Goal: Task Accomplishment & Management: Use online tool/utility

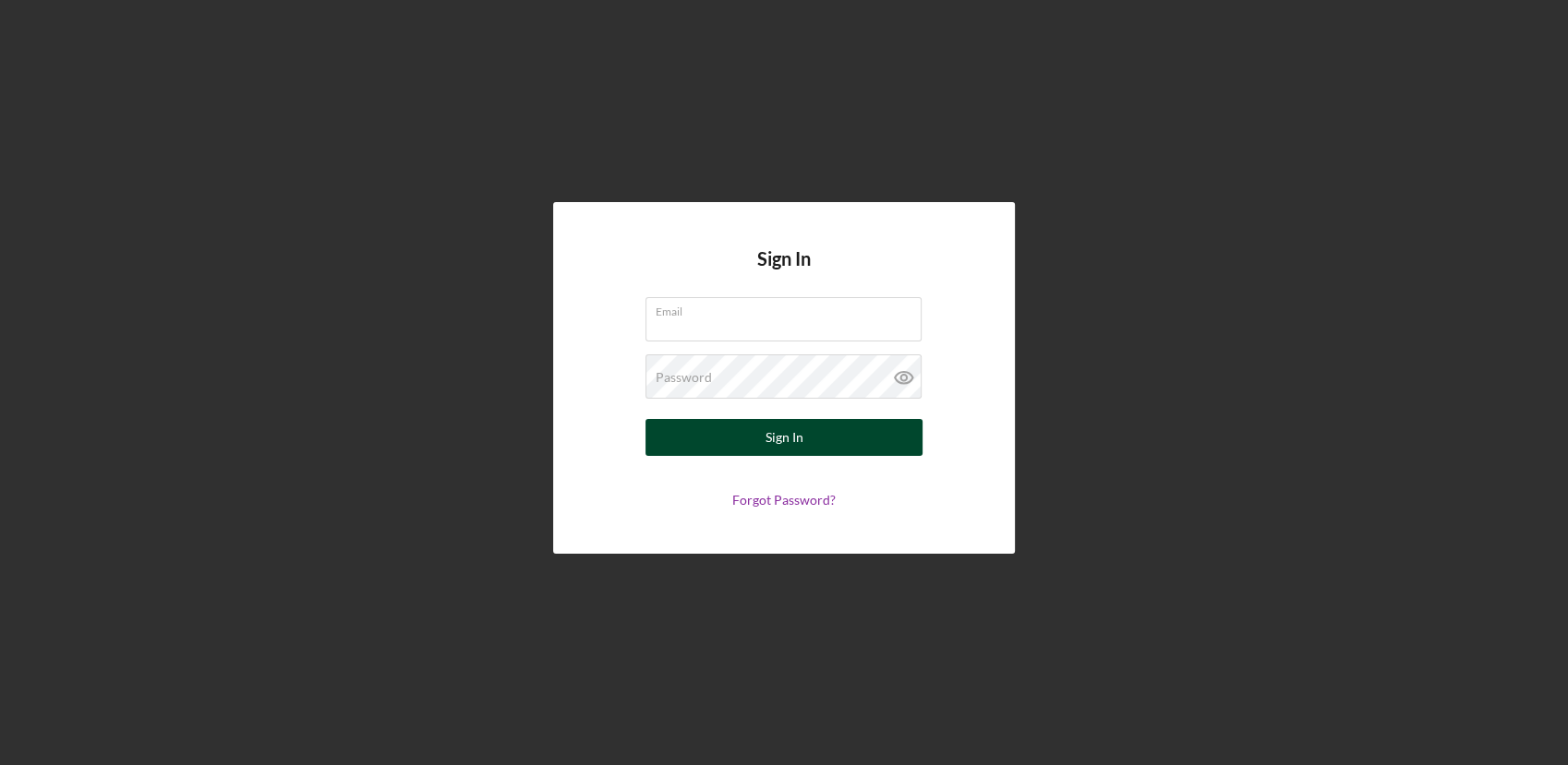
type input "[EMAIL_ADDRESS][DOMAIN_NAME]"
click at [709, 422] on button "Sign In" at bounding box center [784, 438] width 277 height 37
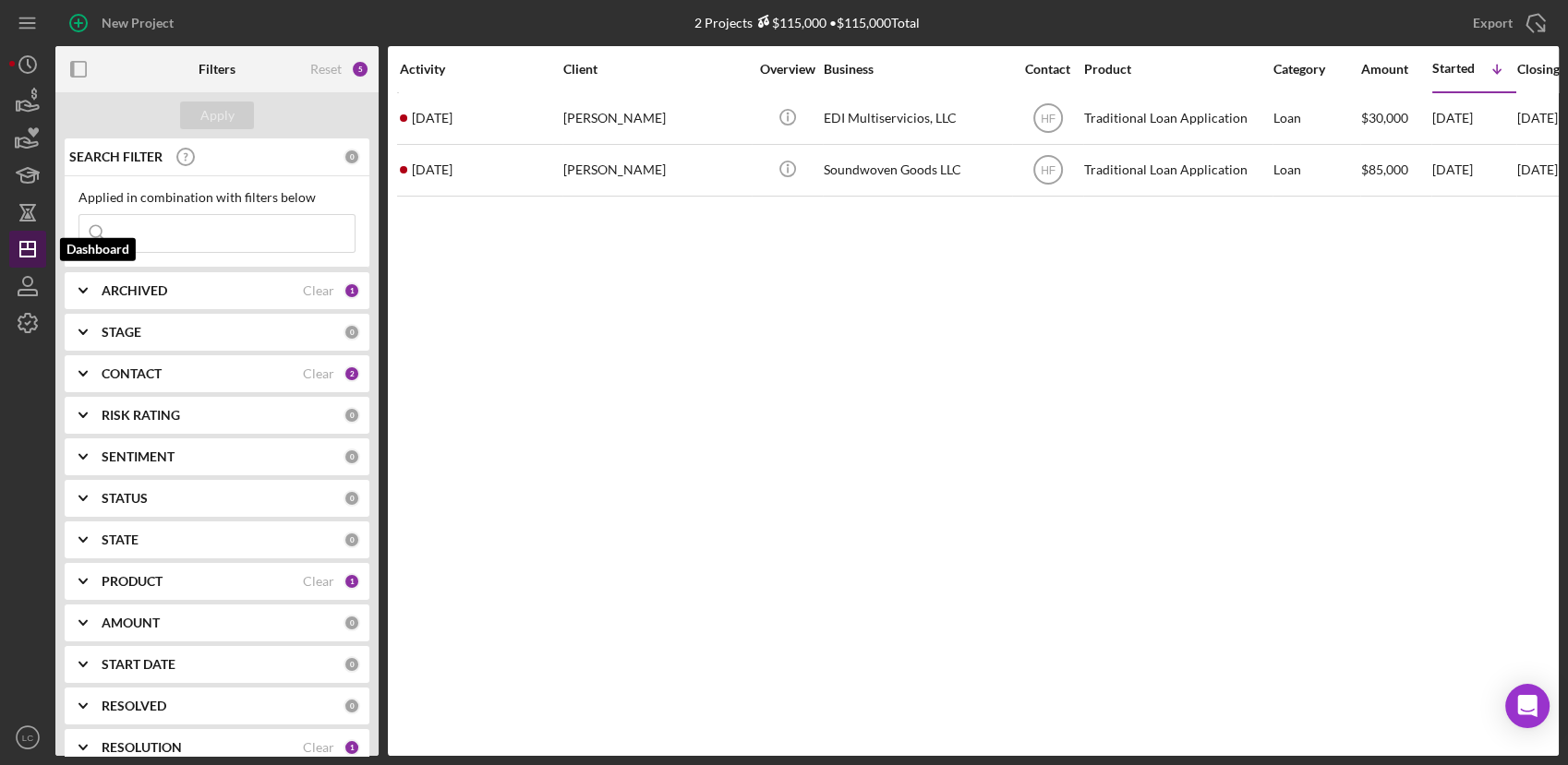
click at [24, 247] on icon "Icon/Dashboard" at bounding box center [28, 249] width 47 height 47
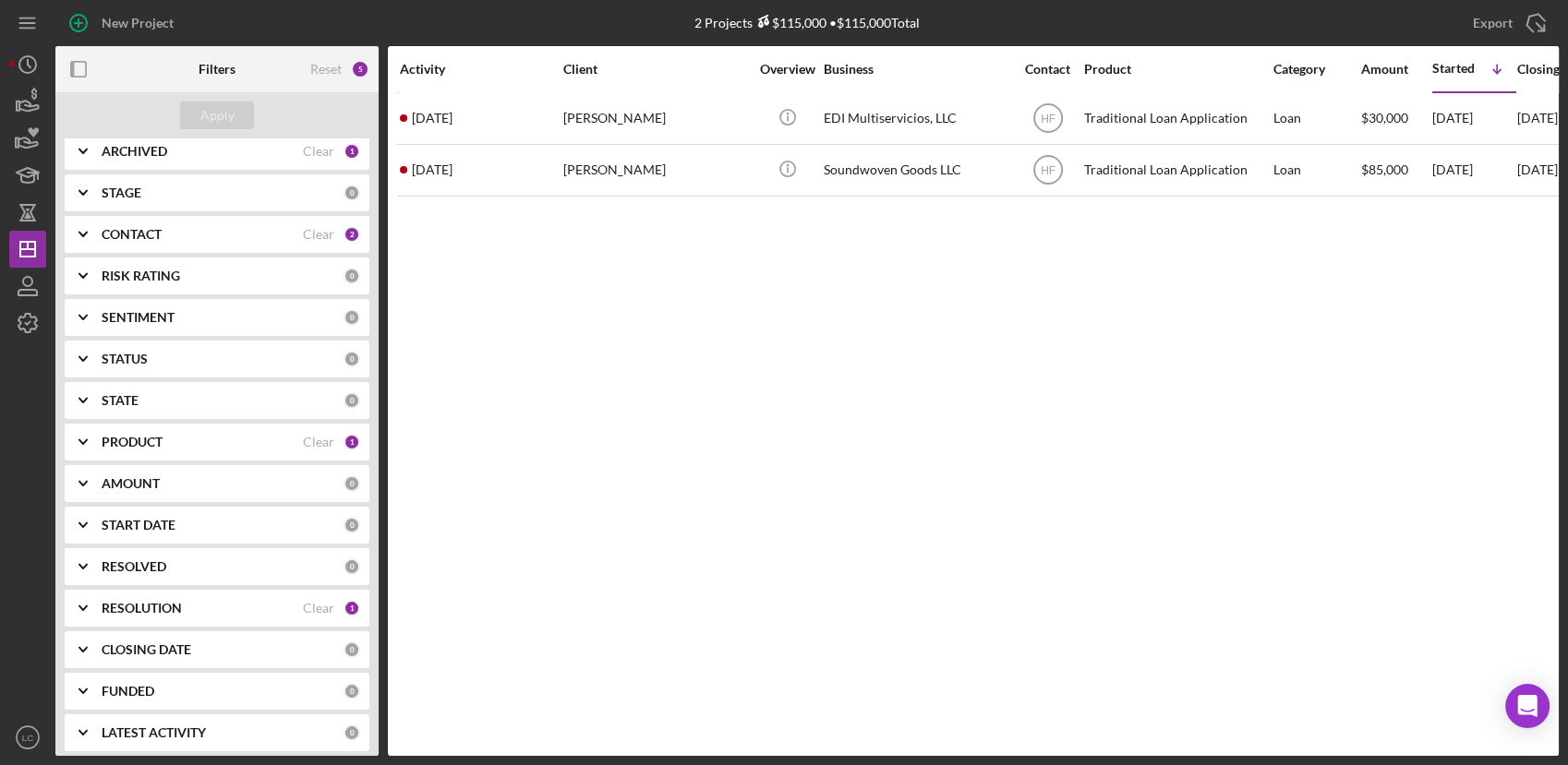
scroll to position [148, 0]
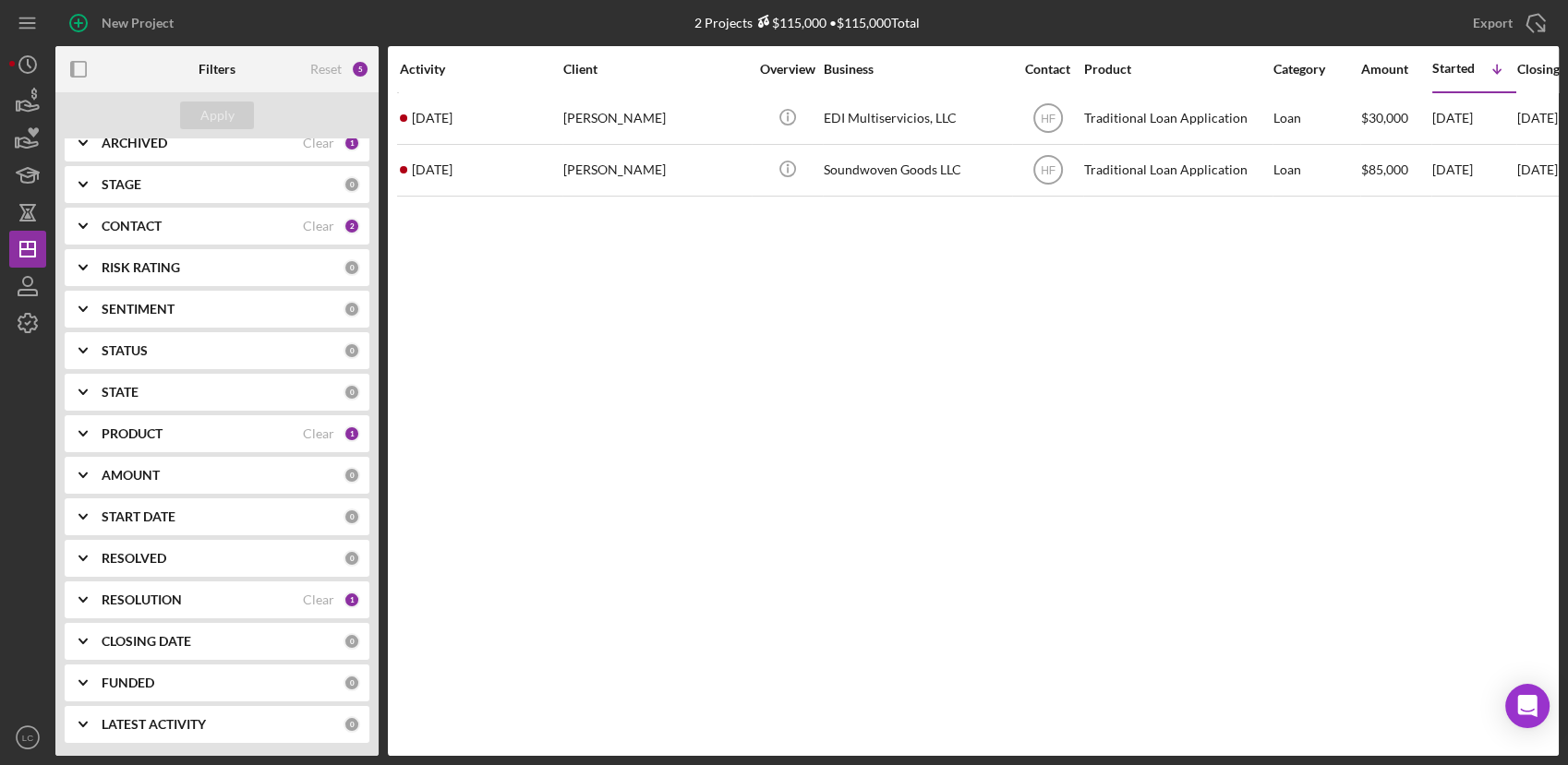
click at [87, 594] on icon "Icon/Expander" at bounding box center [83, 600] width 47 height 47
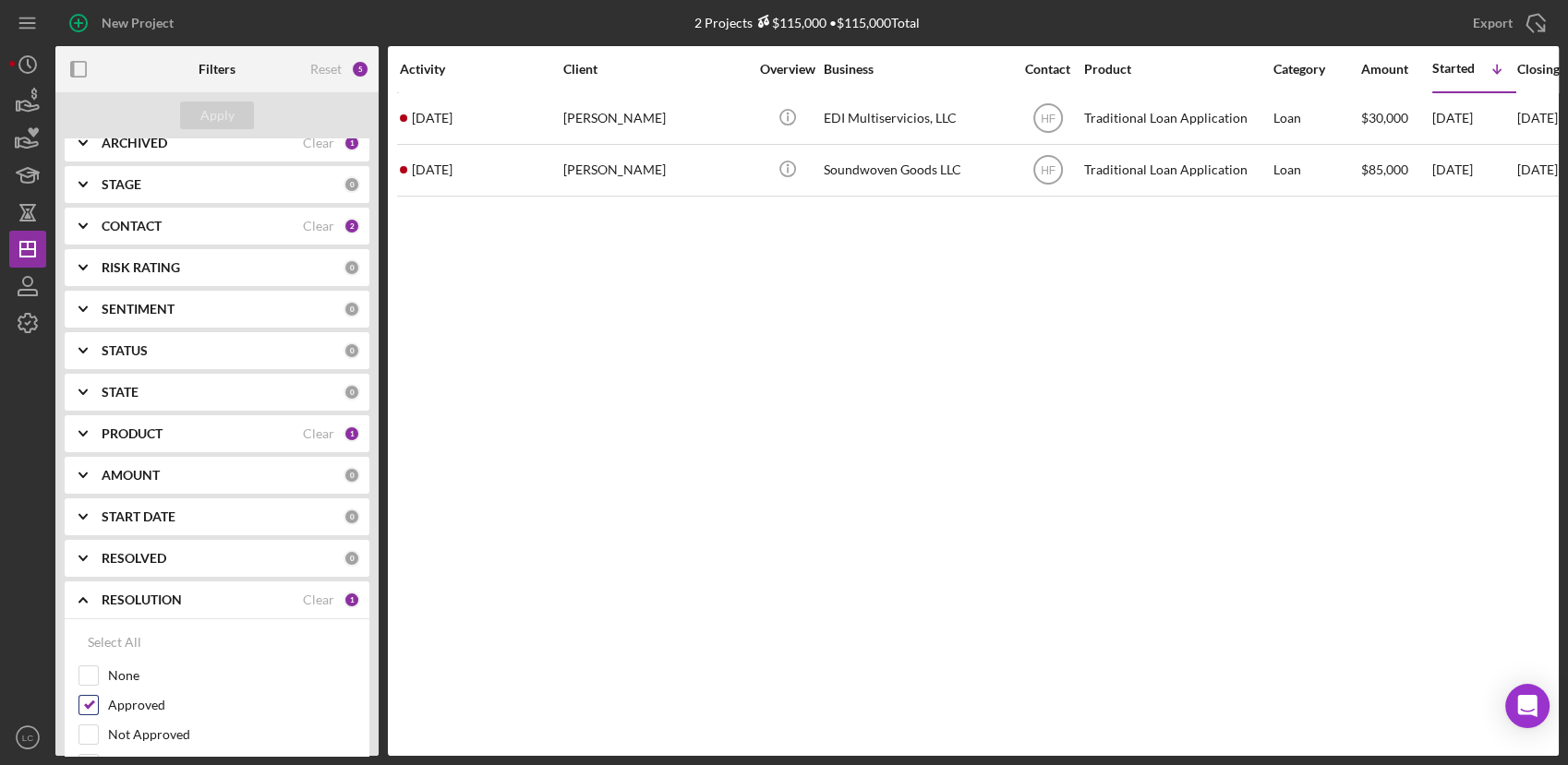
click at [88, 705] on input "Approved" at bounding box center [88, 704] width 18 height 18
checkbox input "false"
click at [217, 110] on div "Apply" at bounding box center [217, 115] width 34 height 28
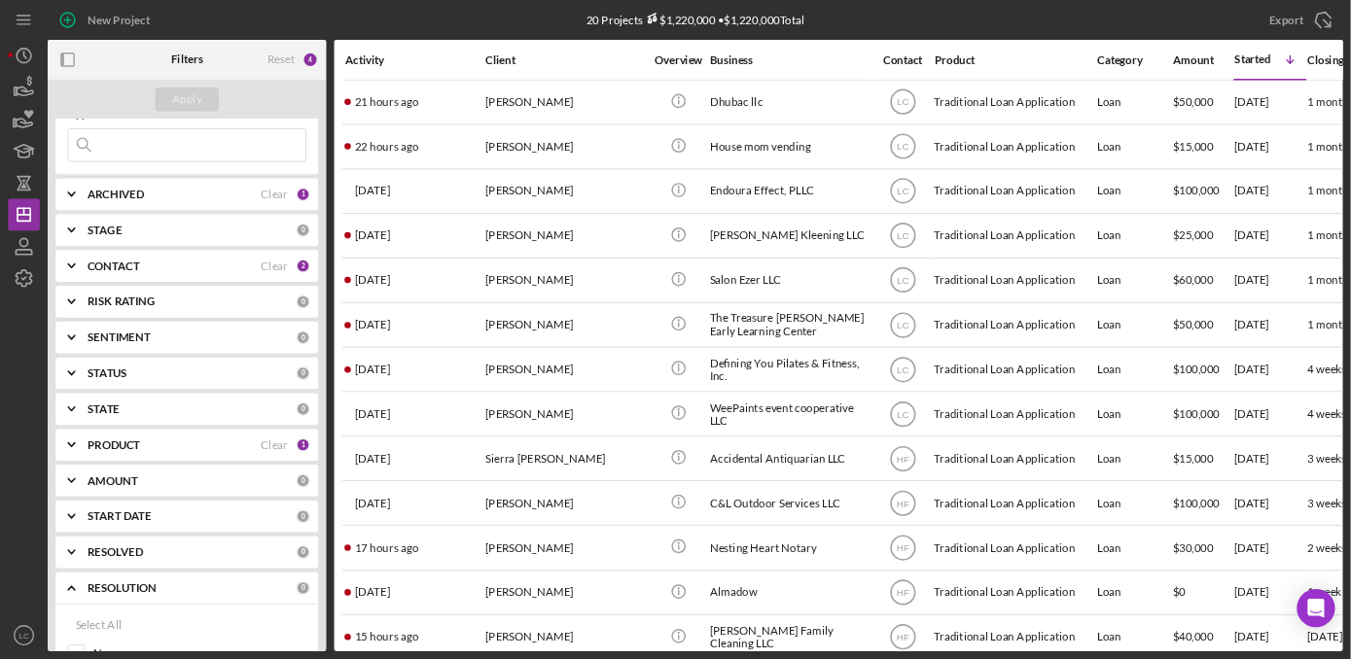
scroll to position [0, 0]
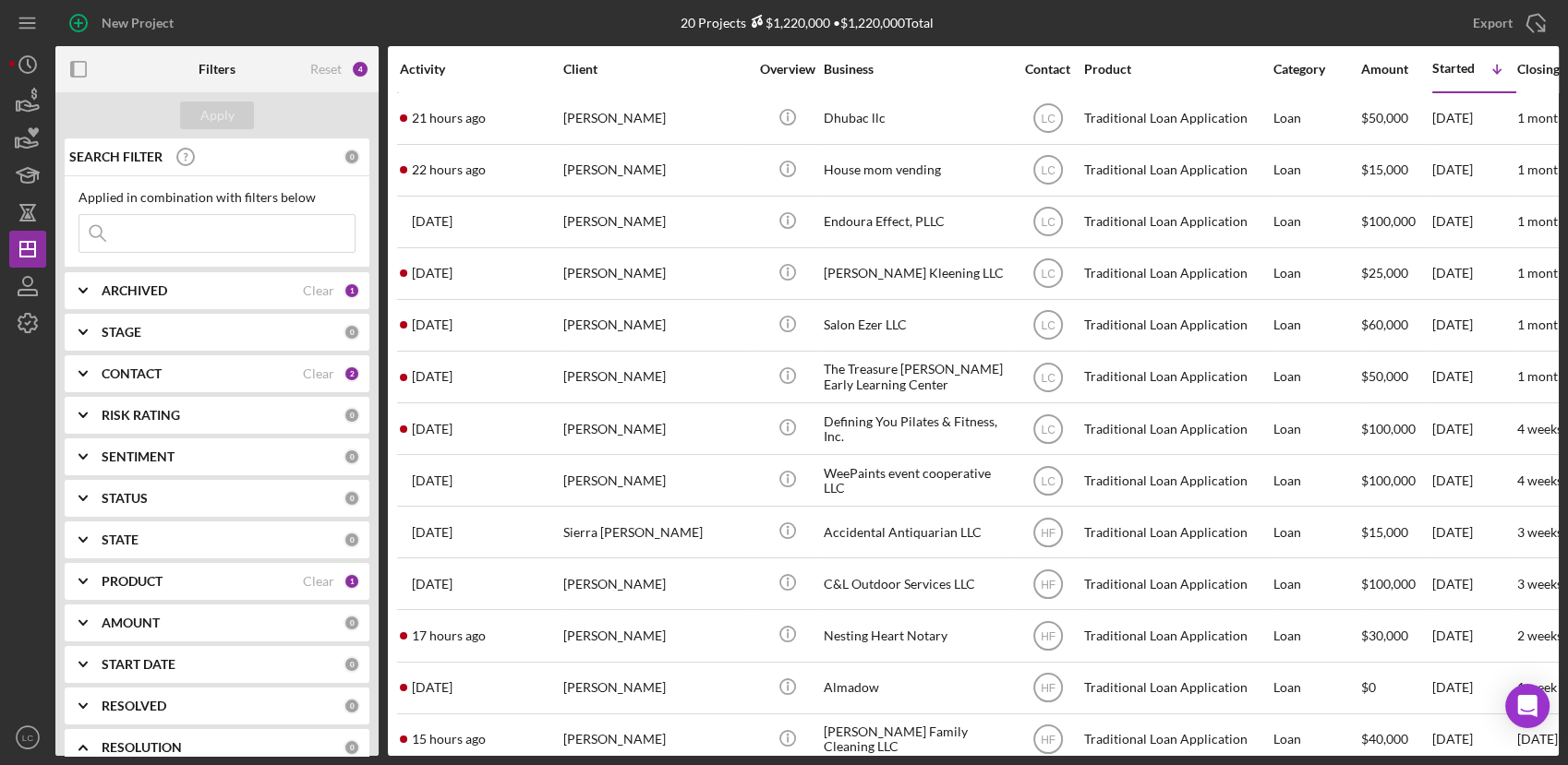
click at [116, 371] on b "CONTACT" at bounding box center [131, 374] width 60 height 15
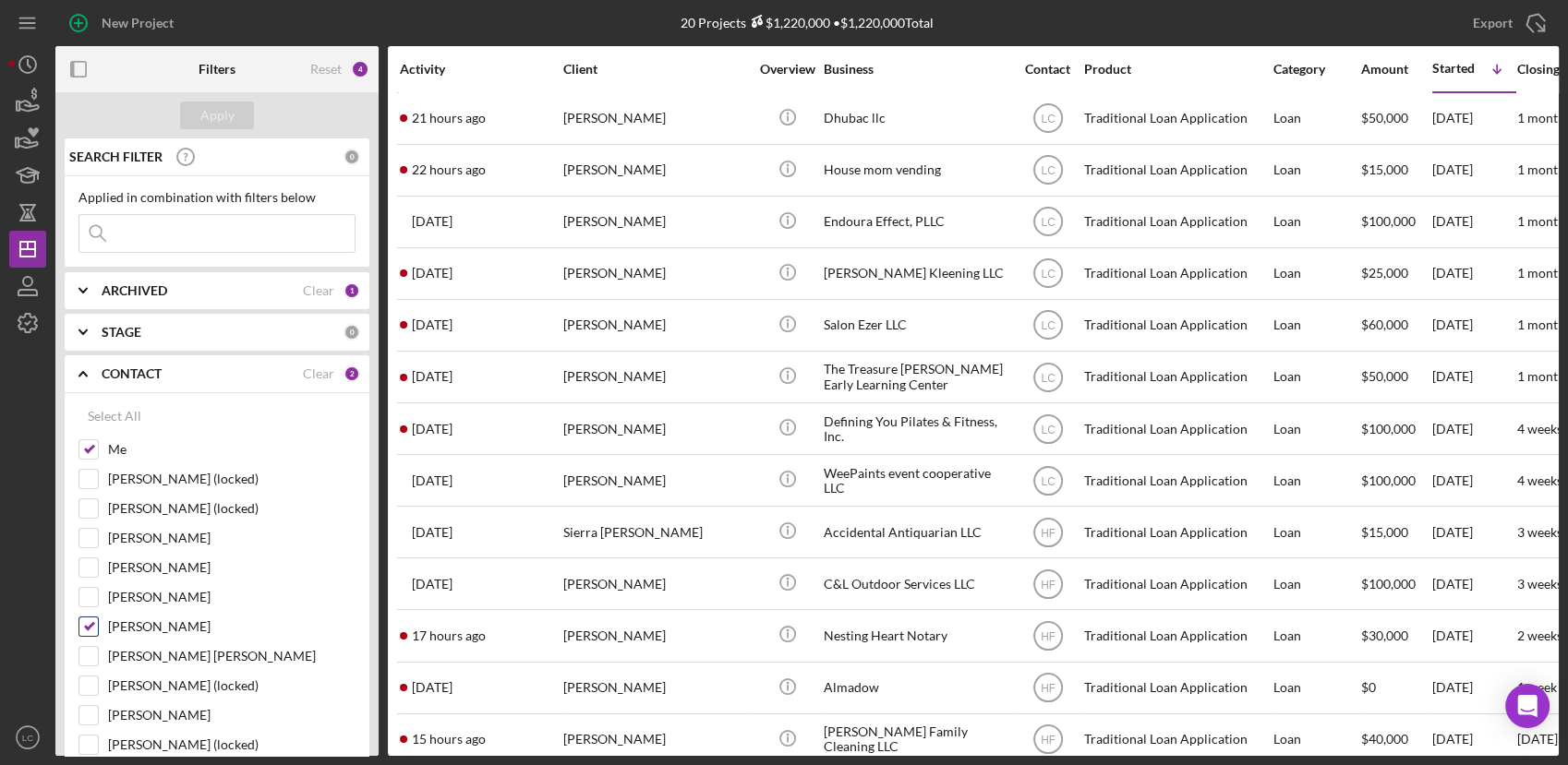
click at [91, 629] on input "[PERSON_NAME]" at bounding box center [88, 626] width 18 height 18
checkbox input "false"
click at [230, 109] on div "Apply" at bounding box center [217, 115] width 34 height 28
